Goal: Task Accomplishment & Management: Manage account settings

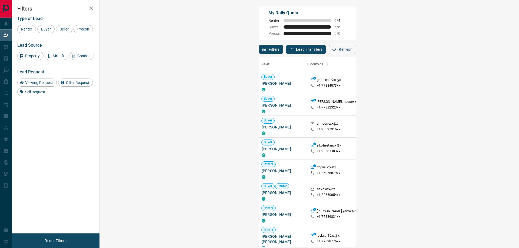
scroll to position [186, 403]
click at [468, 189] on span "Viewing Request ( 1 )" at bounding box center [483, 188] width 30 height 4
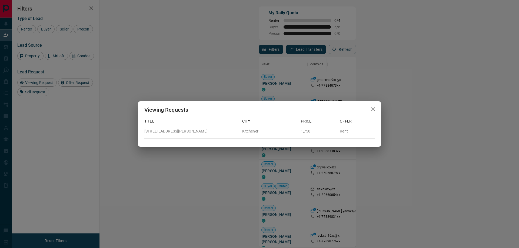
click at [283, 198] on div "Viewing Requests Title City Price Offer 3010 - 60 Frederick Street Kitchener 1,…" at bounding box center [259, 124] width 519 height 248
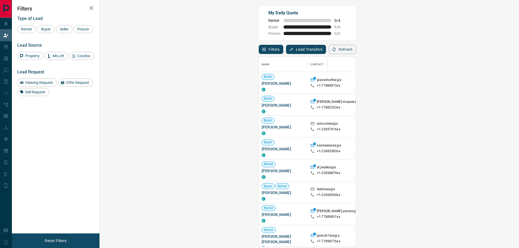
click at [468, 171] on span "Viewing Request ( 1 )" at bounding box center [483, 171] width 30 height 4
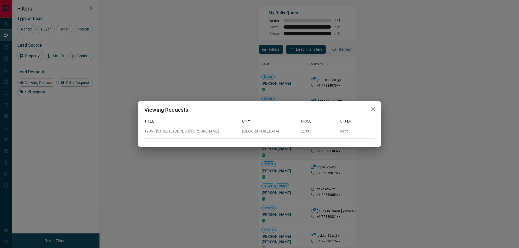
click at [311, 181] on div "Viewing Requests Title City Price Offer 1905 - 1225 Richards Street Vancouver 2…" at bounding box center [259, 124] width 519 height 248
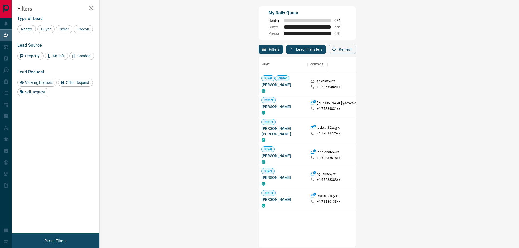
scroll to position [0, 0]
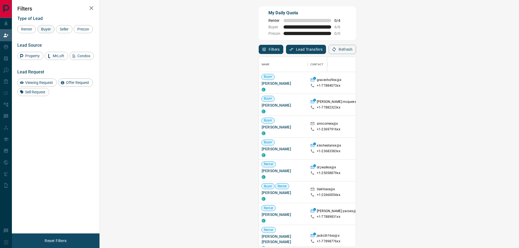
click at [47, 30] on span "Buyer" at bounding box center [46, 29] width 14 height 4
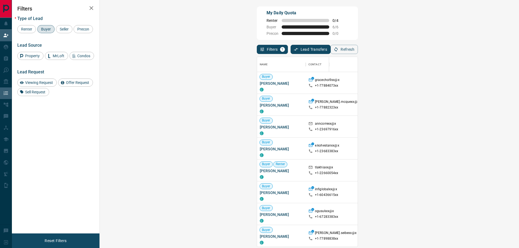
click at [4, 101] on div "Automations" at bounding box center [18, 105] width 31 height 9
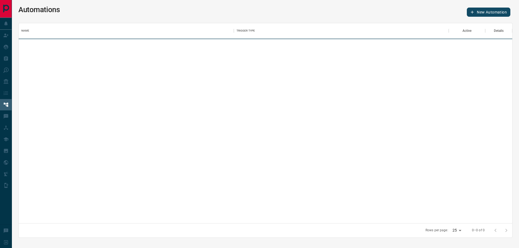
scroll to position [196, 489]
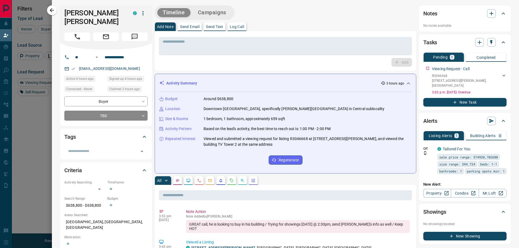
scroll to position [186, 403]
